Goal: Information Seeking & Learning: Check status

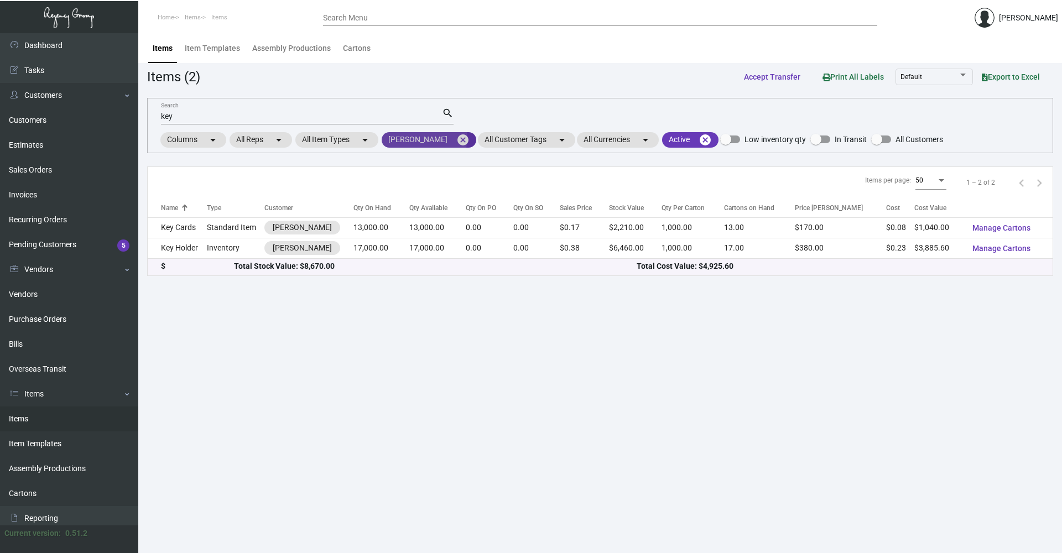
click at [456, 138] on mat-icon "cancel" at bounding box center [462, 139] width 13 height 13
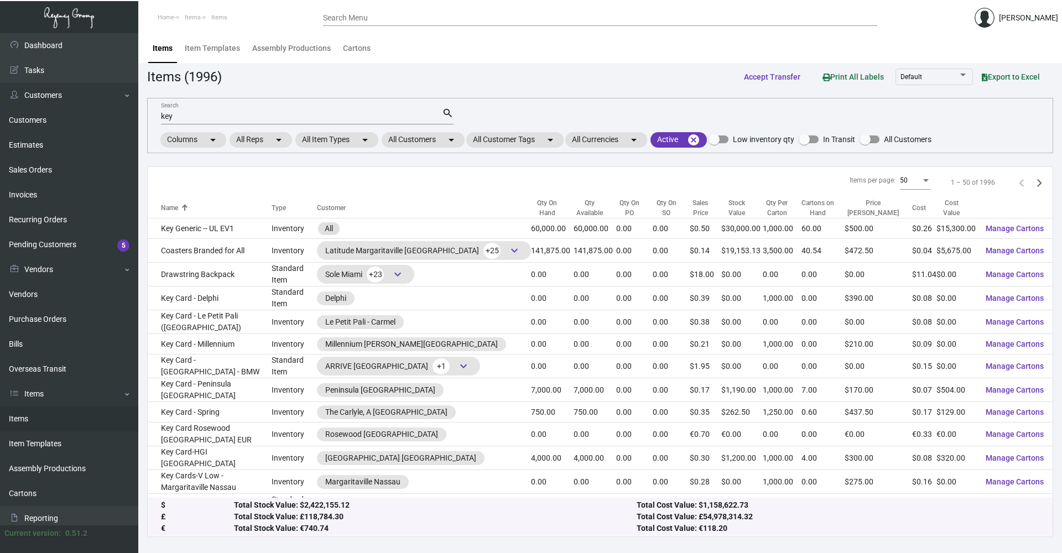
click at [311, 119] on input "key" at bounding box center [301, 116] width 281 height 9
click at [441, 145] on mat-chip "All Customers arrow_drop_down" at bounding box center [423, 139] width 83 height 15
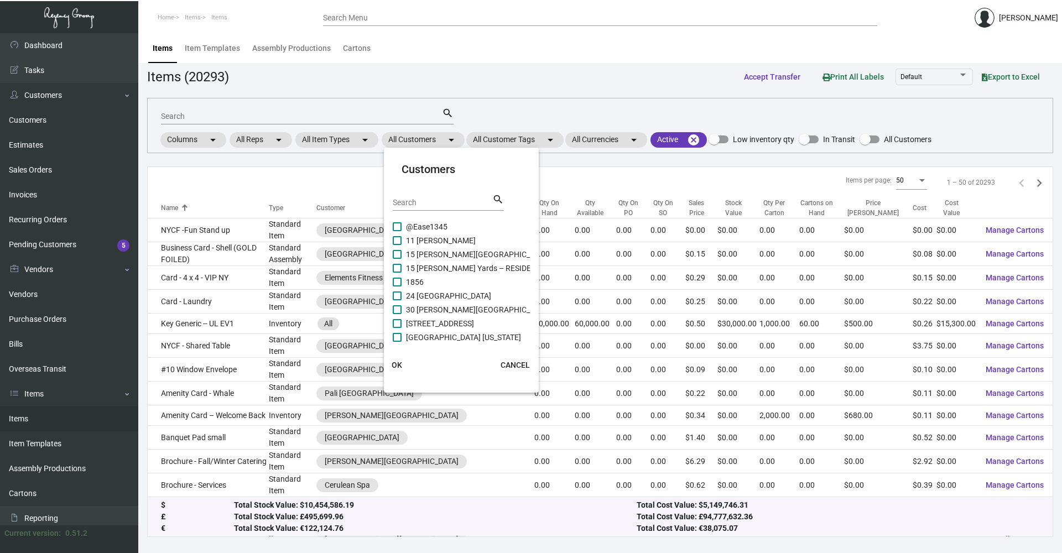
click at [445, 207] on input "Search" at bounding box center [443, 203] width 100 height 9
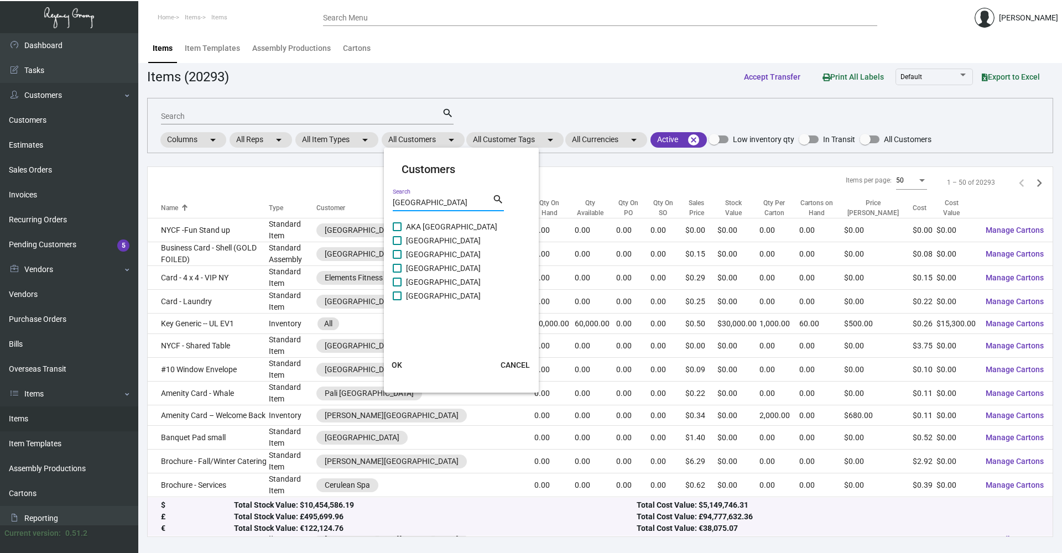
type input "[GEOGRAPHIC_DATA]"
click at [439, 294] on span "[GEOGRAPHIC_DATA]" at bounding box center [443, 295] width 75 height 13
click at [397, 300] on input "[GEOGRAPHIC_DATA]" at bounding box center [397, 300] width 1 height 1
checkbox input "true"
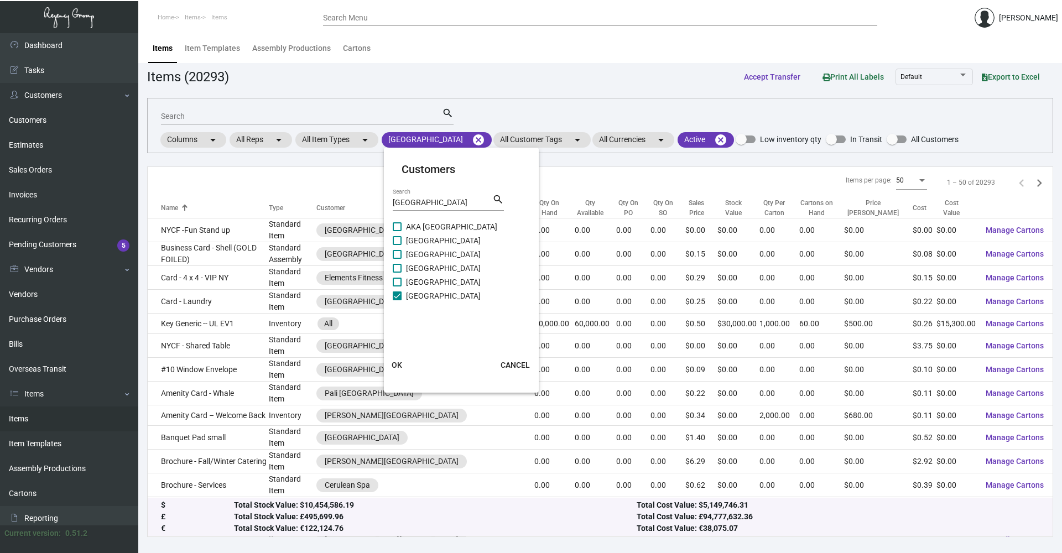
click at [398, 366] on span "OK" at bounding box center [397, 365] width 11 height 9
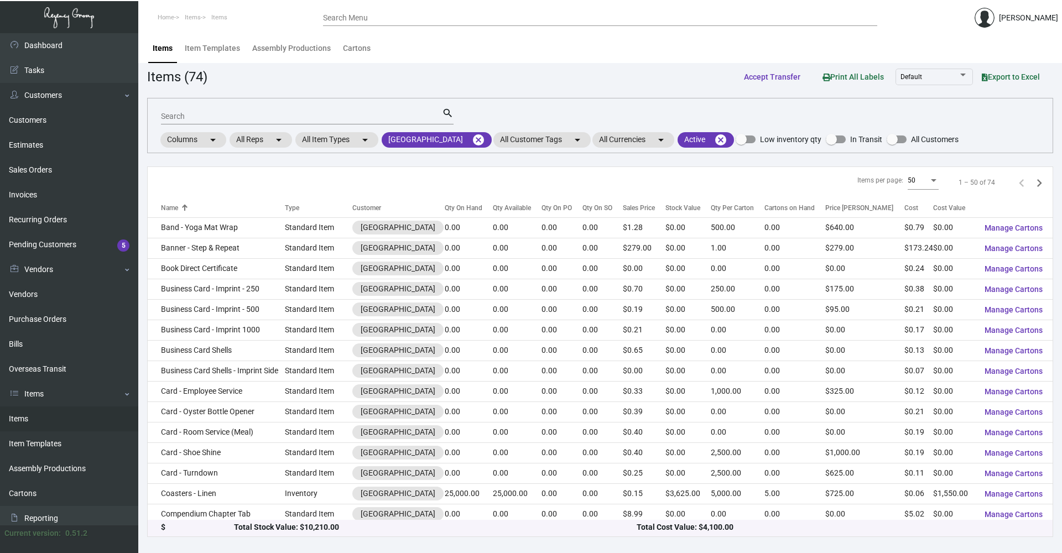
click at [277, 109] on div "Search" at bounding box center [301, 115] width 281 height 17
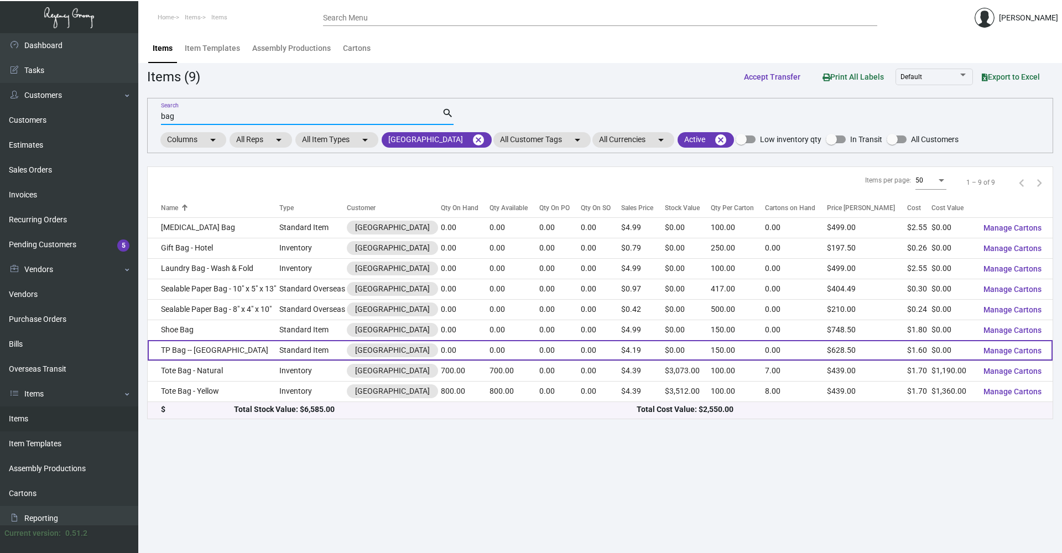
type input "bag"
click at [244, 355] on td "TP Bag -- [GEOGRAPHIC_DATA]" at bounding box center [214, 350] width 132 height 20
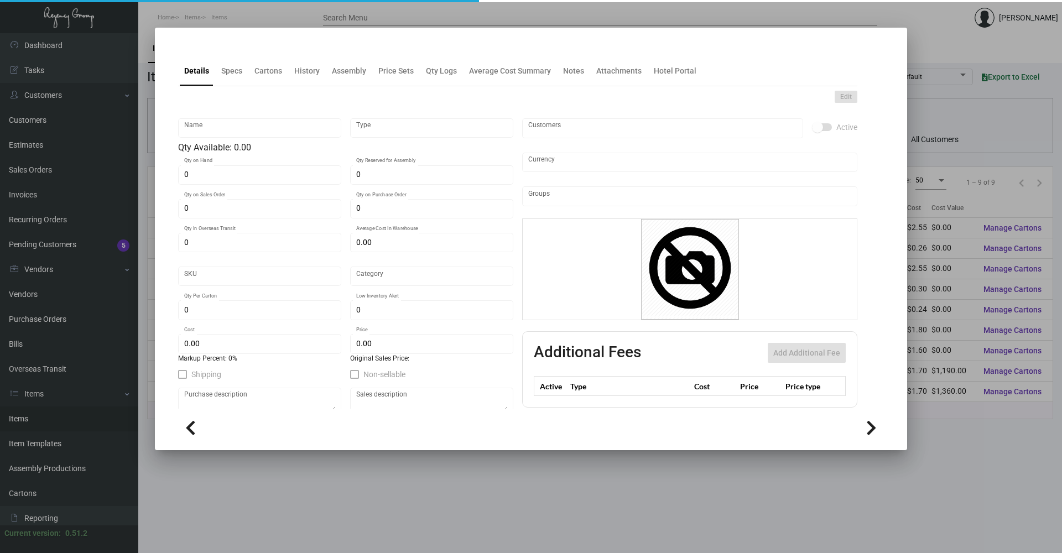
type input "TP Bag -- [GEOGRAPHIC_DATA]"
type input "Standard Item"
type input "$ 0.00"
type input "Overseas"
type input "150"
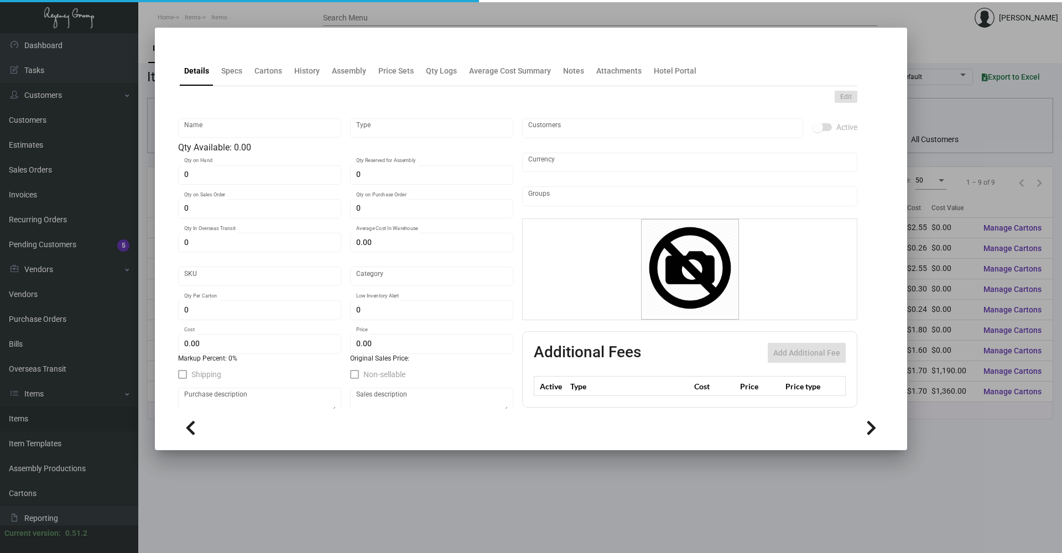
type input "100"
type input "$ 1.60"
type input "$ 4.19"
checkbox input "true"
type input "United States Dollar $"
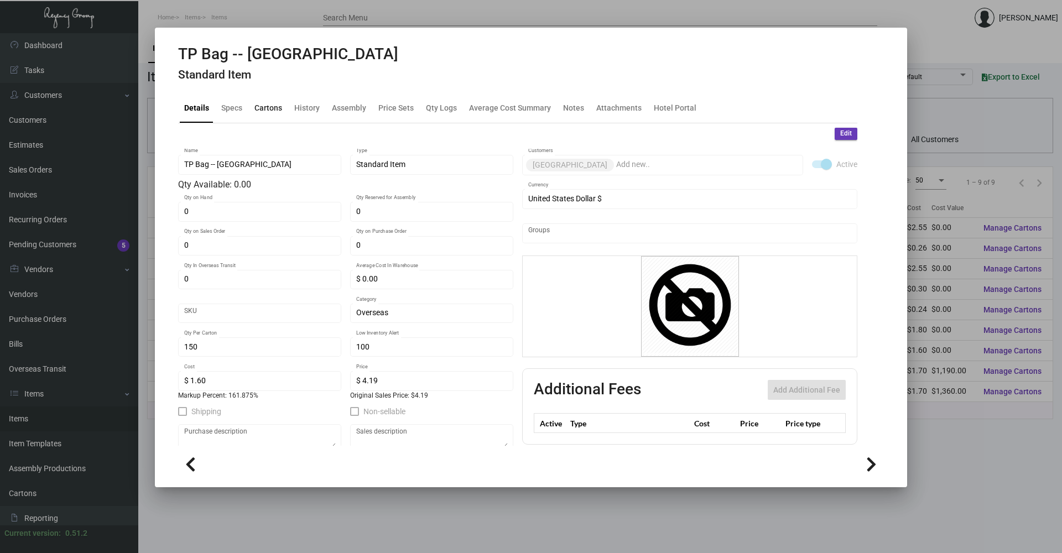
click at [262, 110] on div "Cartons" at bounding box center [268, 108] width 28 height 12
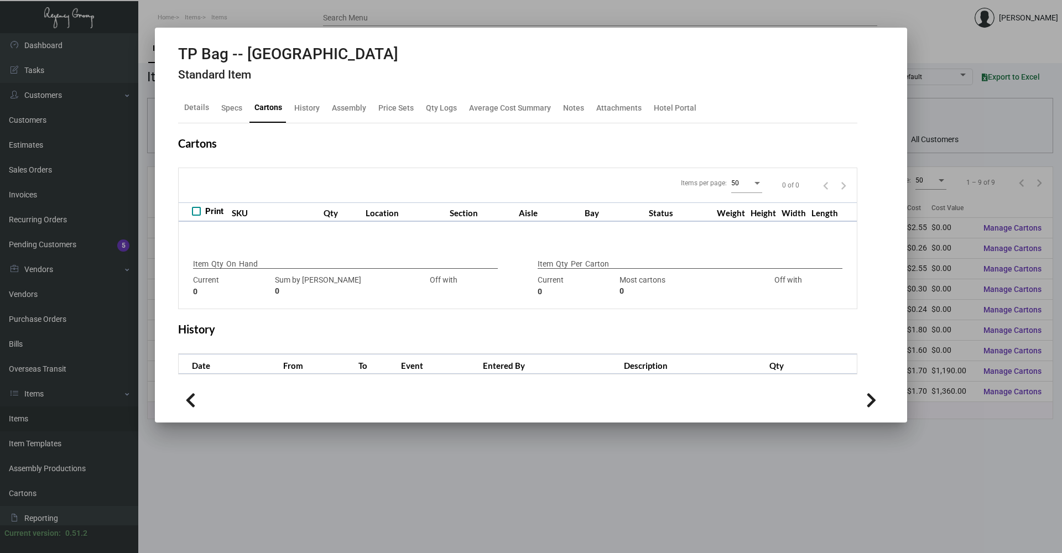
type input "0"
type input "150"
type input "0"
click at [235, 113] on div "Specs" at bounding box center [231, 108] width 21 height 12
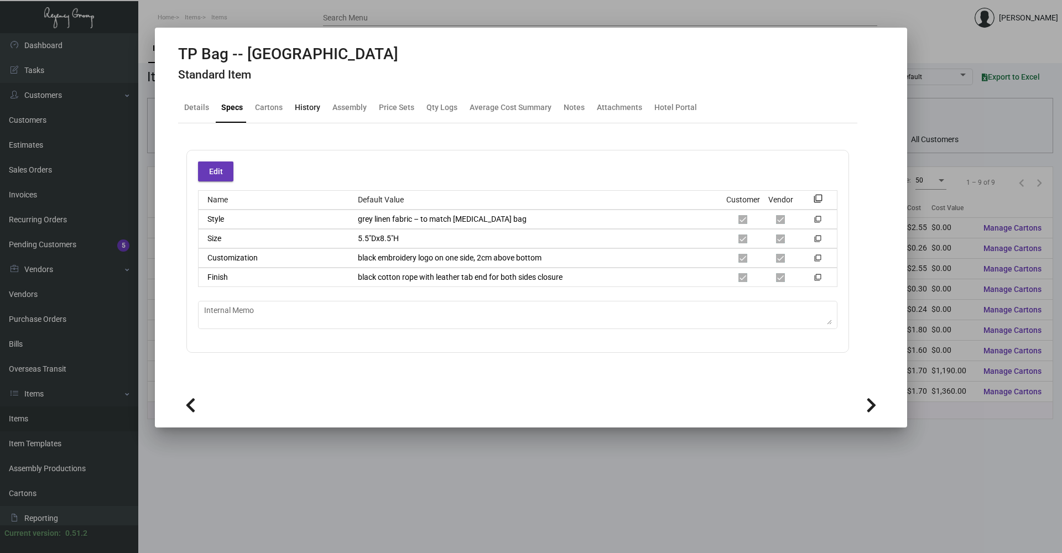
click at [310, 108] on div "History" at bounding box center [307, 108] width 25 height 12
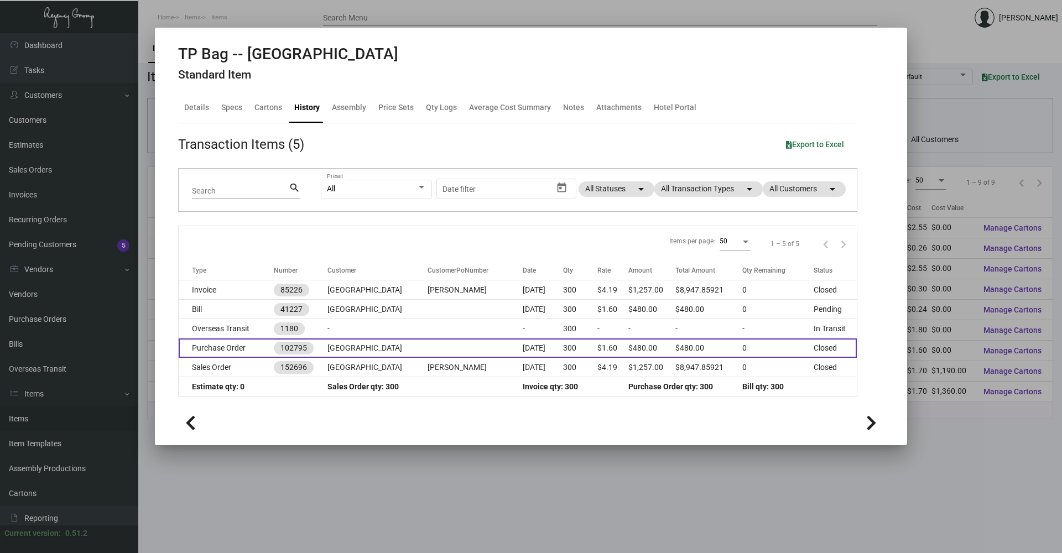
click at [355, 349] on td "[GEOGRAPHIC_DATA]" at bounding box center [377, 348] width 100 height 19
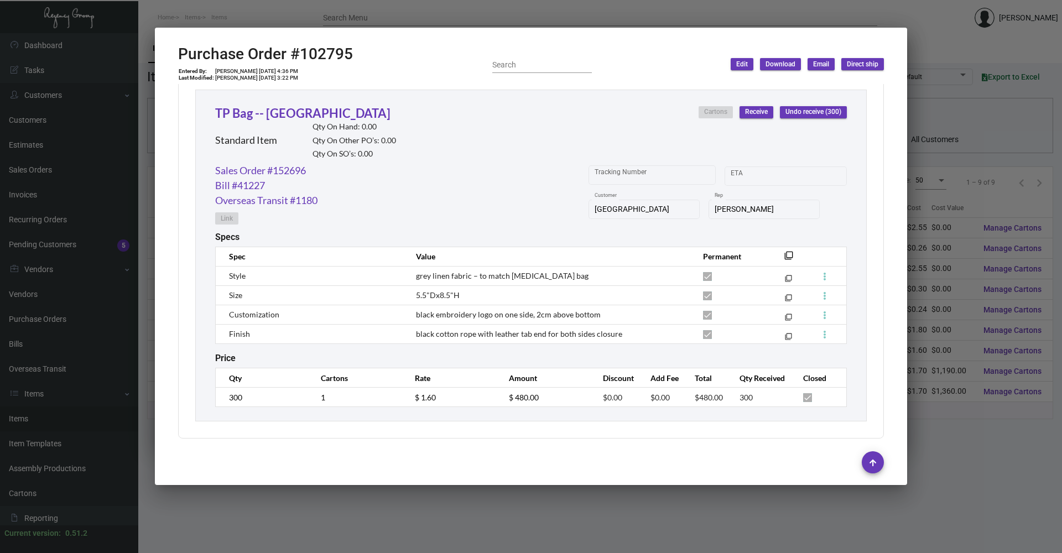
scroll to position [513, 0]
click at [294, 173] on link "Sales Order #152696" at bounding box center [260, 169] width 91 height 15
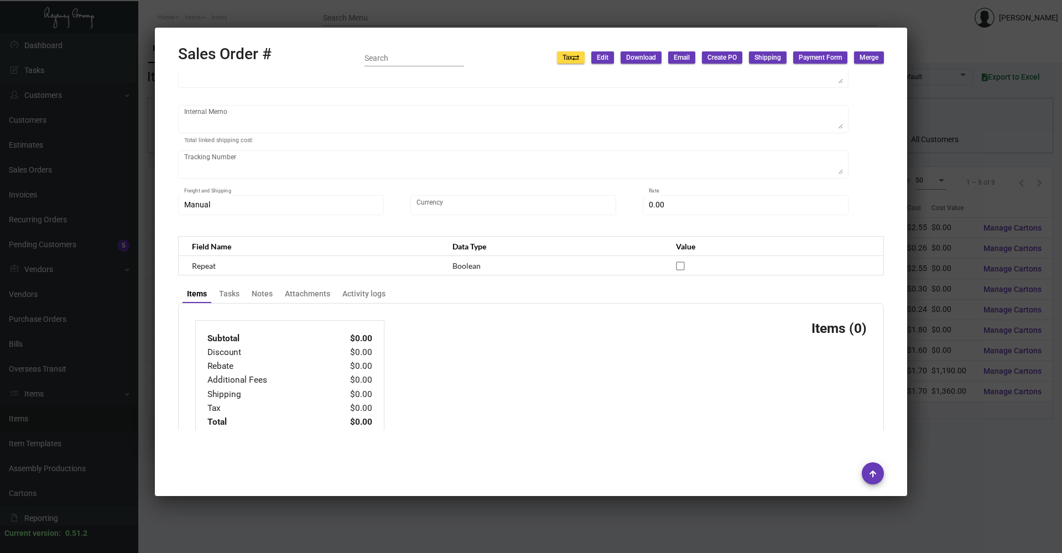
type input "[GEOGRAPHIC_DATA]"
type input "[PERSON_NAME]"
type input "152696"
type input "[DATE]"
type input "[PERSON_NAME]"
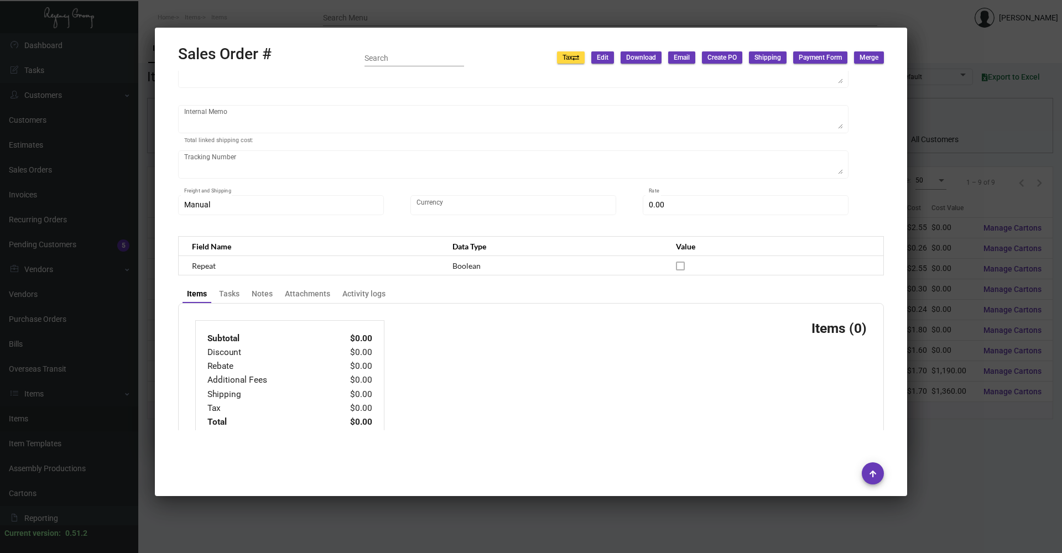
type input "[PERSON_NAME]"
type textarea "[GEOGRAPHIC_DATA] - [PERSON_NAME] [STREET_ADDRESS][US_STATE]"
type input "[PERSON_NAME]"
type textarea "MW Delivery [DATE] NY Delivery [DATE] 300 laundry bags, 300 [MEDICAL_DATA] bags…"
type input "United States Dollar $"
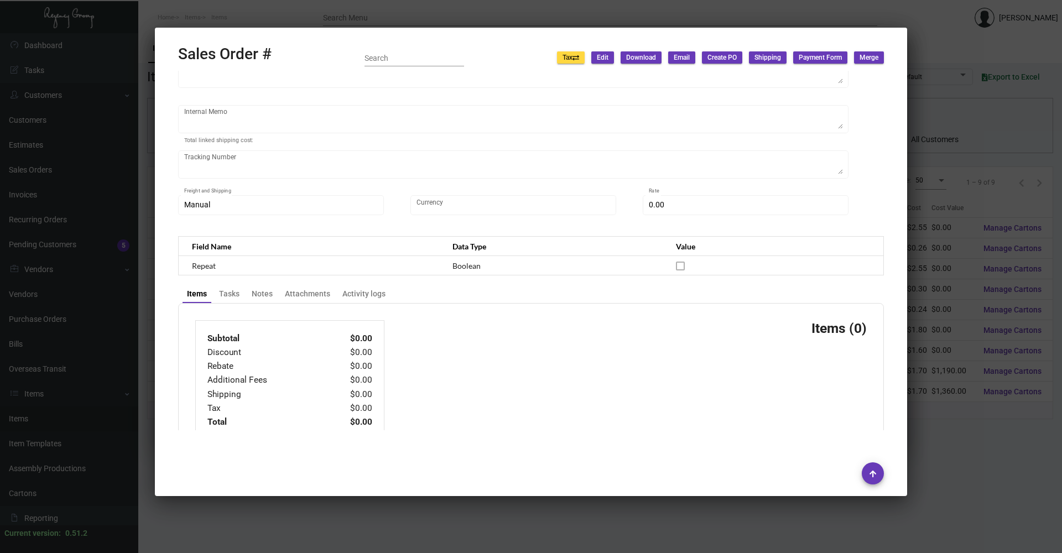
type input "$ 471.47"
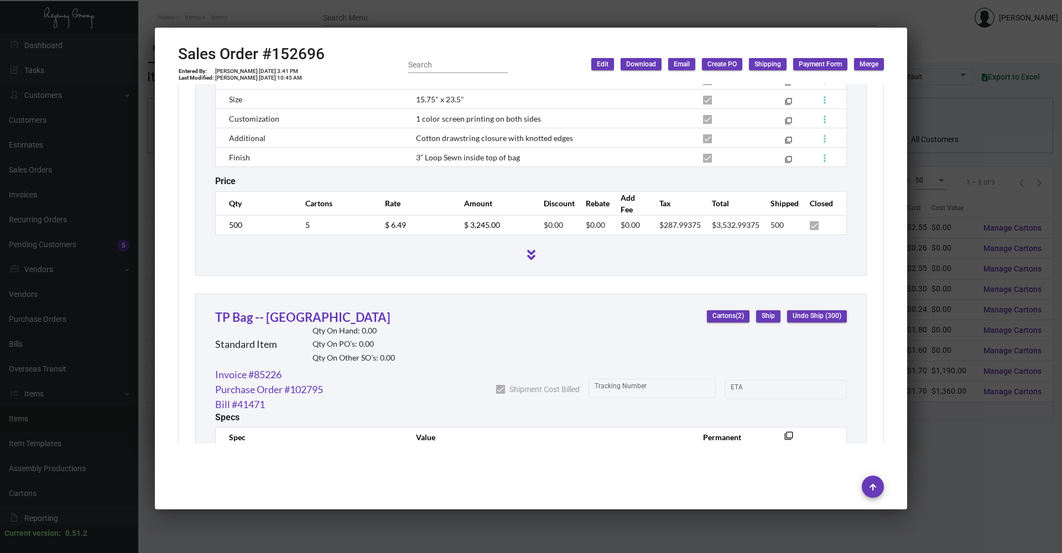
scroll to position [1354, 0]
